Goal: Information Seeking & Learning: Learn about a topic

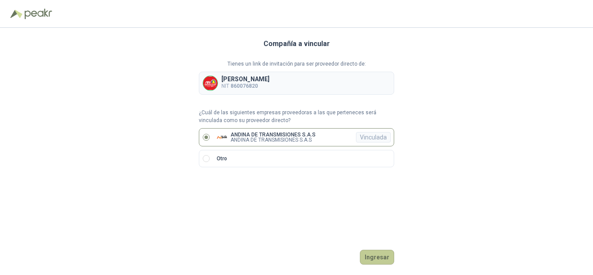
click at [383, 259] on button "Ingresar" at bounding box center [377, 257] width 34 height 15
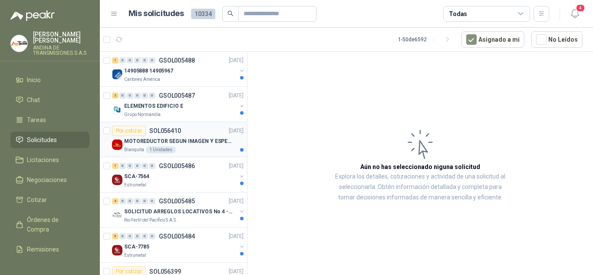
click at [191, 148] on div "Blanquita 1 Unidades" at bounding box center [183, 149] width 119 height 7
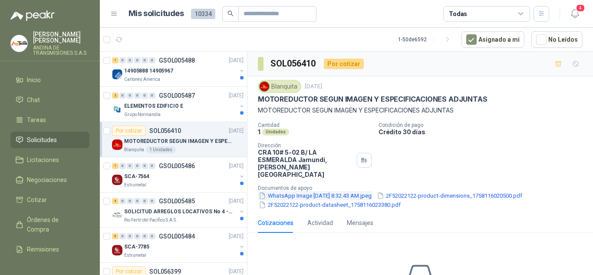
click at [325, 191] on button "WhatsApp Image [DATE] 8.32.43 AM.jpeg" at bounding box center [315, 195] width 115 height 9
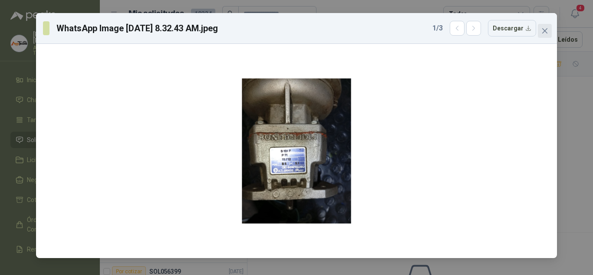
click at [543, 30] on icon "close" at bounding box center [544, 30] width 7 height 7
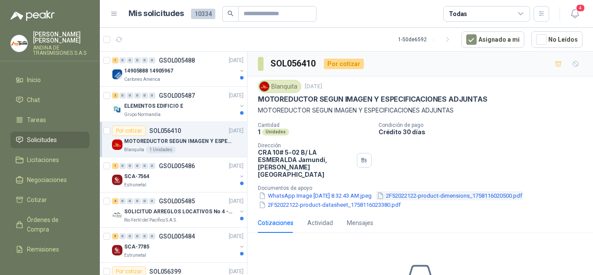
click at [438, 191] on button "2F52022122-product-dimensions_1758116020500.pdf" at bounding box center [449, 195] width 147 height 9
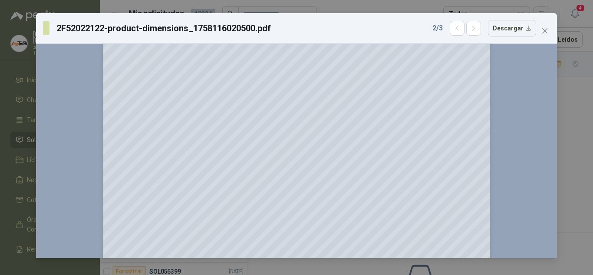
scroll to position [903, 0]
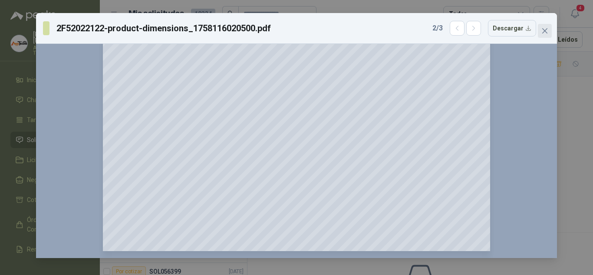
click at [547, 29] on icon "close" at bounding box center [544, 30] width 5 height 5
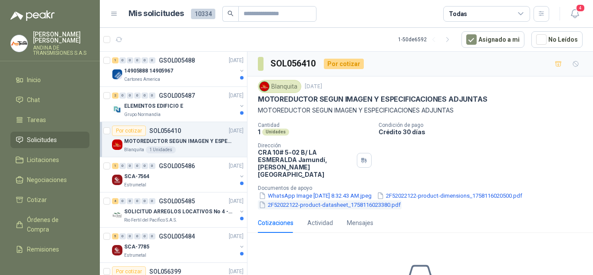
click at [322, 200] on button "2F52022122-product-datasheet_1758116023380.pdf" at bounding box center [330, 204] width 144 height 9
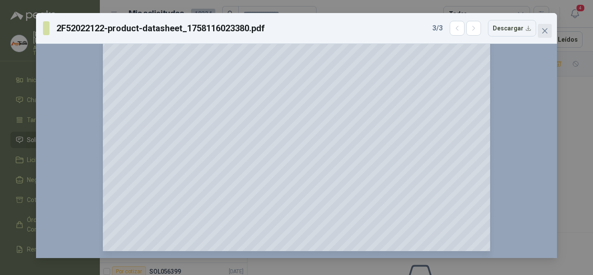
click at [539, 29] on span "Close" at bounding box center [545, 30] width 14 height 7
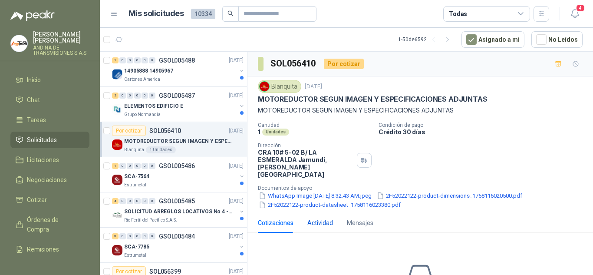
click at [319, 218] on div "Actividad" at bounding box center [320, 223] width 26 height 10
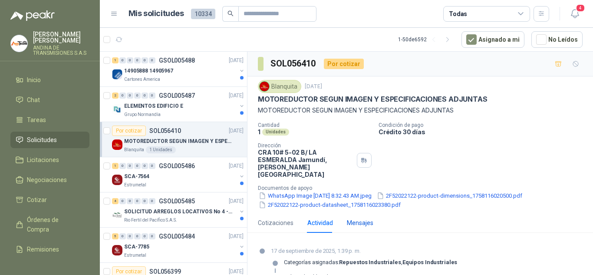
click at [353, 218] on div "Mensajes" at bounding box center [360, 223] width 26 height 10
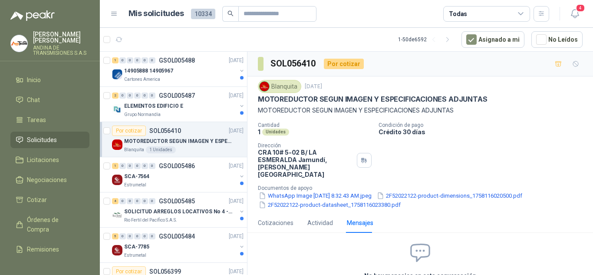
scroll to position [50, 0]
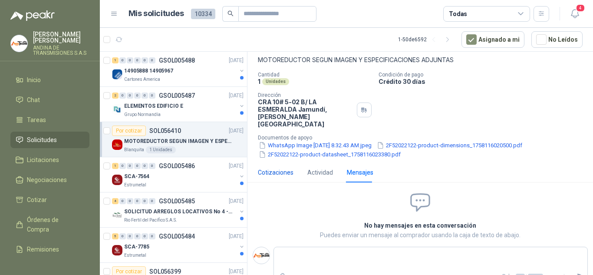
click at [278, 168] on div "Cotizaciones" at bounding box center [276, 173] width 36 height 10
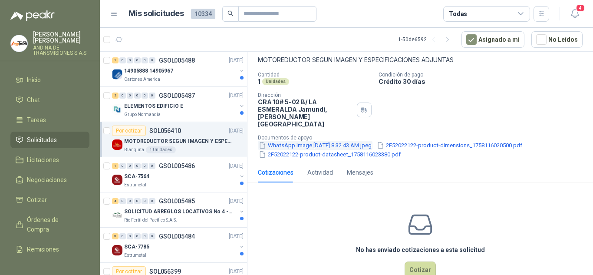
click at [328, 141] on button "WhatsApp Image [DATE] 8.32.43 AM.jpeg" at bounding box center [315, 145] width 115 height 9
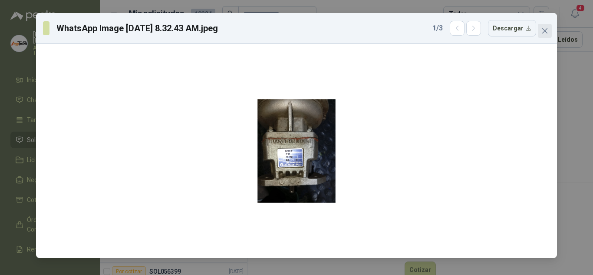
click at [548, 34] on button "Close" at bounding box center [545, 31] width 14 height 14
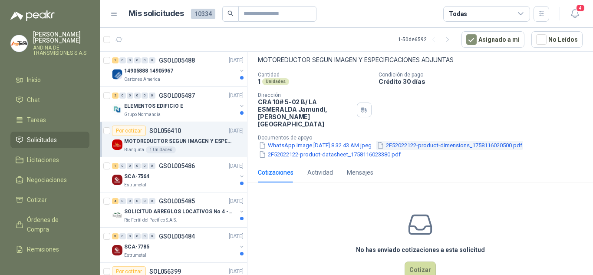
click at [422, 141] on button "2F52022122-product-dimensions_1758116020500.pdf" at bounding box center [449, 145] width 147 height 9
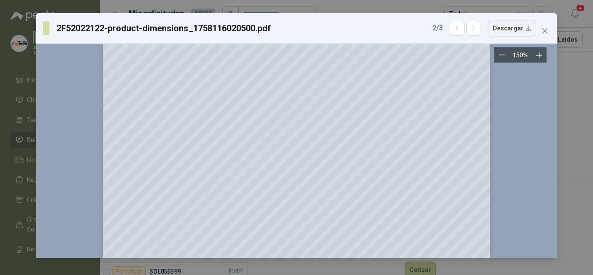
scroll to position [0, 0]
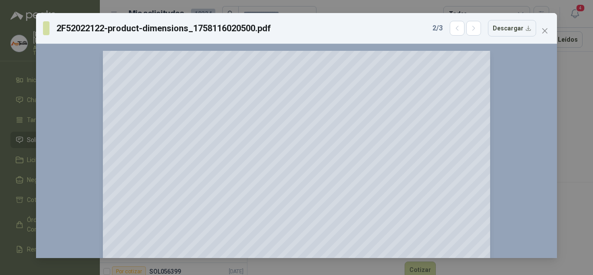
click at [545, 31] on icon "close" at bounding box center [544, 30] width 5 height 5
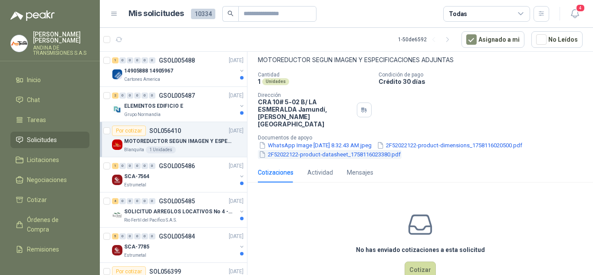
click at [317, 150] on button "2F52022122-product-datasheet_1758116023380.pdf" at bounding box center [330, 154] width 144 height 9
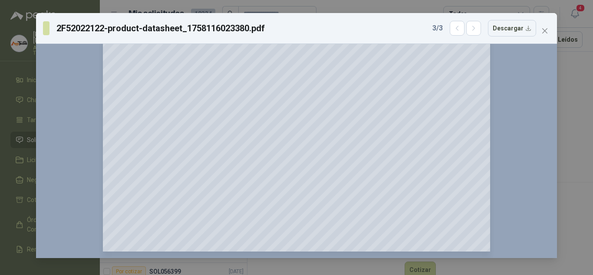
scroll to position [903, 0]
click at [542, 35] on button "Close" at bounding box center [545, 31] width 14 height 14
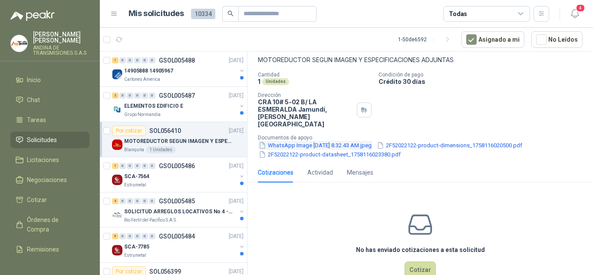
click at [346, 141] on button "WhatsApp Image [DATE] 8.32.43 AM.jpeg" at bounding box center [315, 145] width 115 height 9
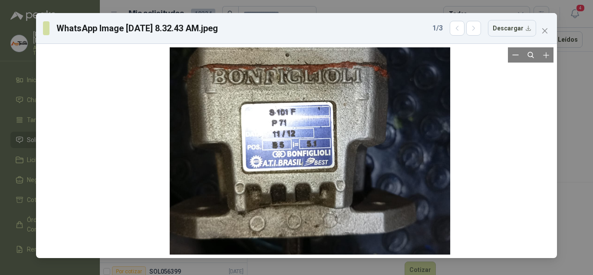
drag, startPoint x: 320, startPoint y: 160, endPoint x: 334, endPoint y: 114, distance: 47.5
click at [334, 114] on div at bounding box center [310, 112] width 280 height 373
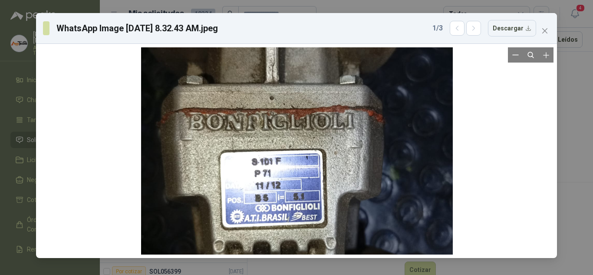
drag, startPoint x: 338, startPoint y: 110, endPoint x: 339, endPoint y: 162, distance: 51.7
click at [339, 162] on div at bounding box center [297, 161] width 312 height 414
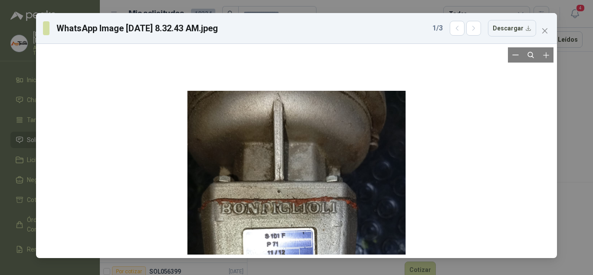
drag, startPoint x: 306, startPoint y: 102, endPoint x: 306, endPoint y: 188, distance: 85.9
click at [306, 188] on div at bounding box center [297, 236] width 218 height 290
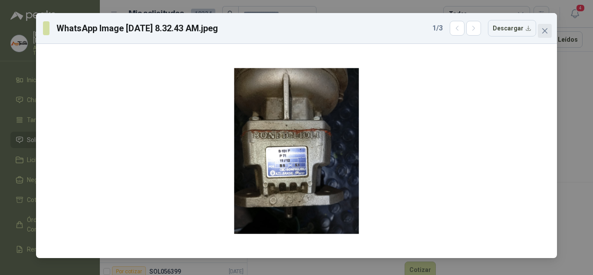
click at [543, 28] on icon "close" at bounding box center [544, 30] width 7 height 7
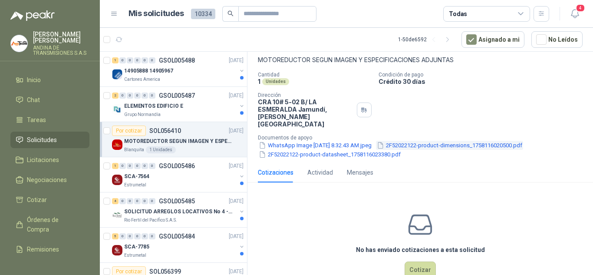
click at [418, 141] on button "2F52022122-product-dimensions_1758116020500.pdf" at bounding box center [449, 145] width 147 height 9
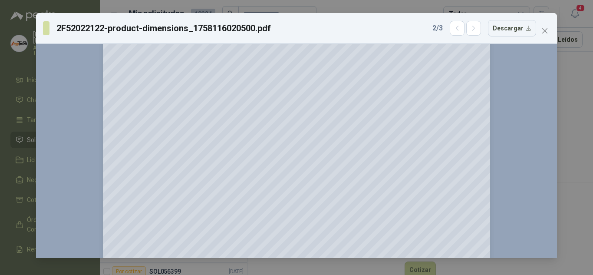
scroll to position [0, 0]
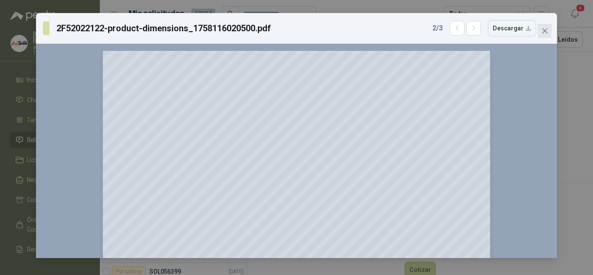
click at [543, 34] on icon "close" at bounding box center [544, 30] width 7 height 7
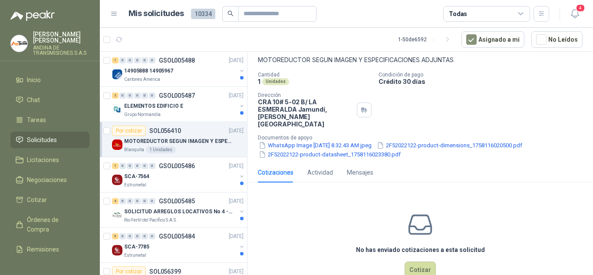
click at [287, 59] on p "MOTOREDUCTOR SEGUN IMAGEN Y ESPECIFICACIONES ADJUNTAS" at bounding box center [420, 60] width 325 height 10
click at [338, 150] on button "2F52022122-product-datasheet_1758116023380.pdf" at bounding box center [330, 154] width 144 height 9
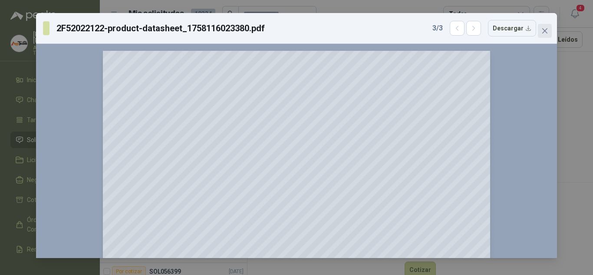
click at [543, 28] on icon "close" at bounding box center [544, 30] width 7 height 7
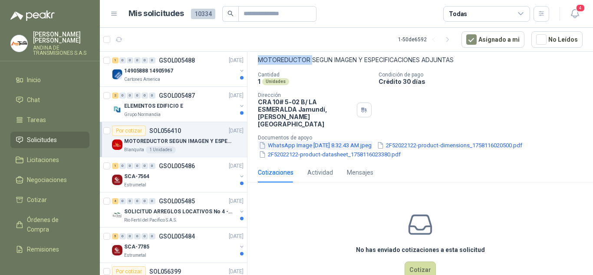
click at [326, 141] on button "WhatsApp Image [DATE] 8.32.43 AM.jpeg" at bounding box center [315, 145] width 115 height 9
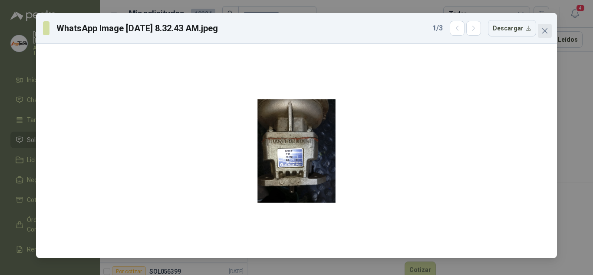
click at [546, 28] on icon "close" at bounding box center [544, 30] width 7 height 7
